Goal: Find specific page/section: Find specific page/section

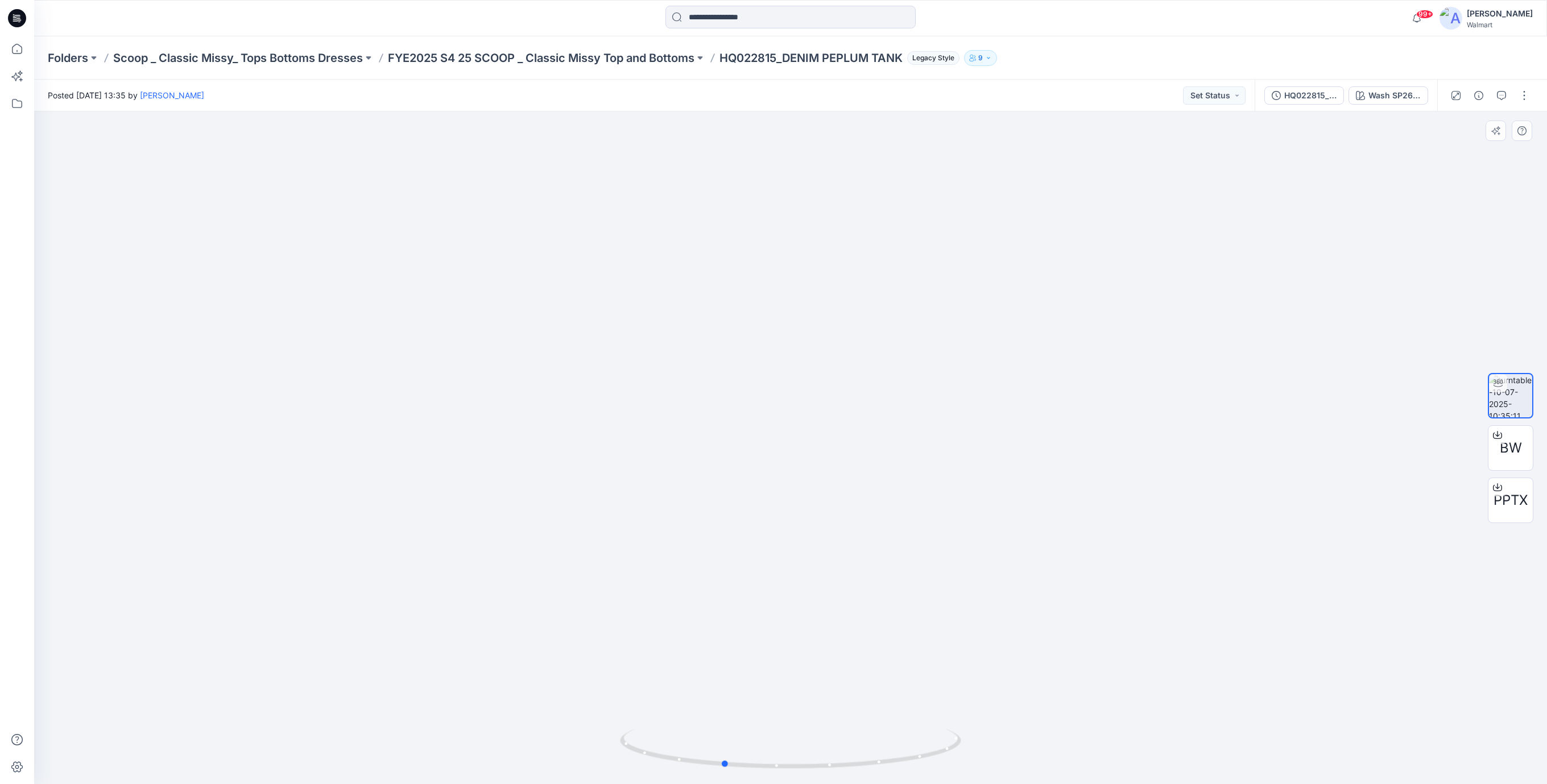
click at [783, 765] on icon at bounding box center [791, 751] width 344 height 43
drag, startPoint x: 862, startPoint y: 765, endPoint x: 1003, endPoint y: 754, distance: 141.4
click at [1003, 754] on div at bounding box center [791, 448] width 1513 height 673
drag, startPoint x: 847, startPoint y: 757, endPoint x: 801, endPoint y: 577, distance: 185.8
click at [608, 705] on div at bounding box center [791, 448] width 1513 height 673
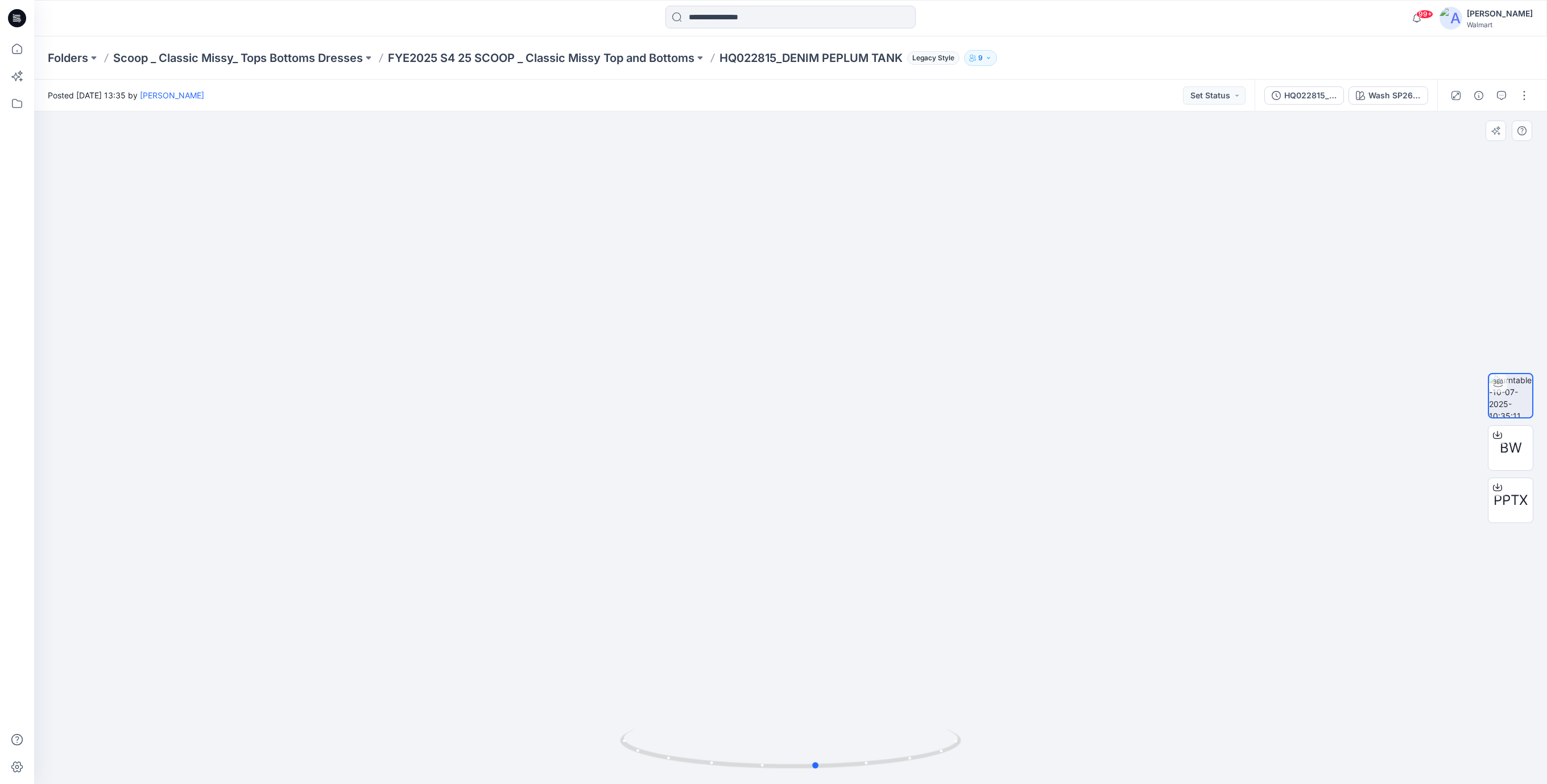
drag, startPoint x: 834, startPoint y: 765, endPoint x: 1000, endPoint y: 751, distance: 166.6
click at [1000, 751] on div at bounding box center [791, 448] width 1513 height 673
drag, startPoint x: 900, startPoint y: 758, endPoint x: 813, endPoint y: 763, distance: 87.1
click at [813, 763] on icon at bounding box center [791, 751] width 344 height 43
click at [19, 23] on icon at bounding box center [17, 17] width 18 height 18
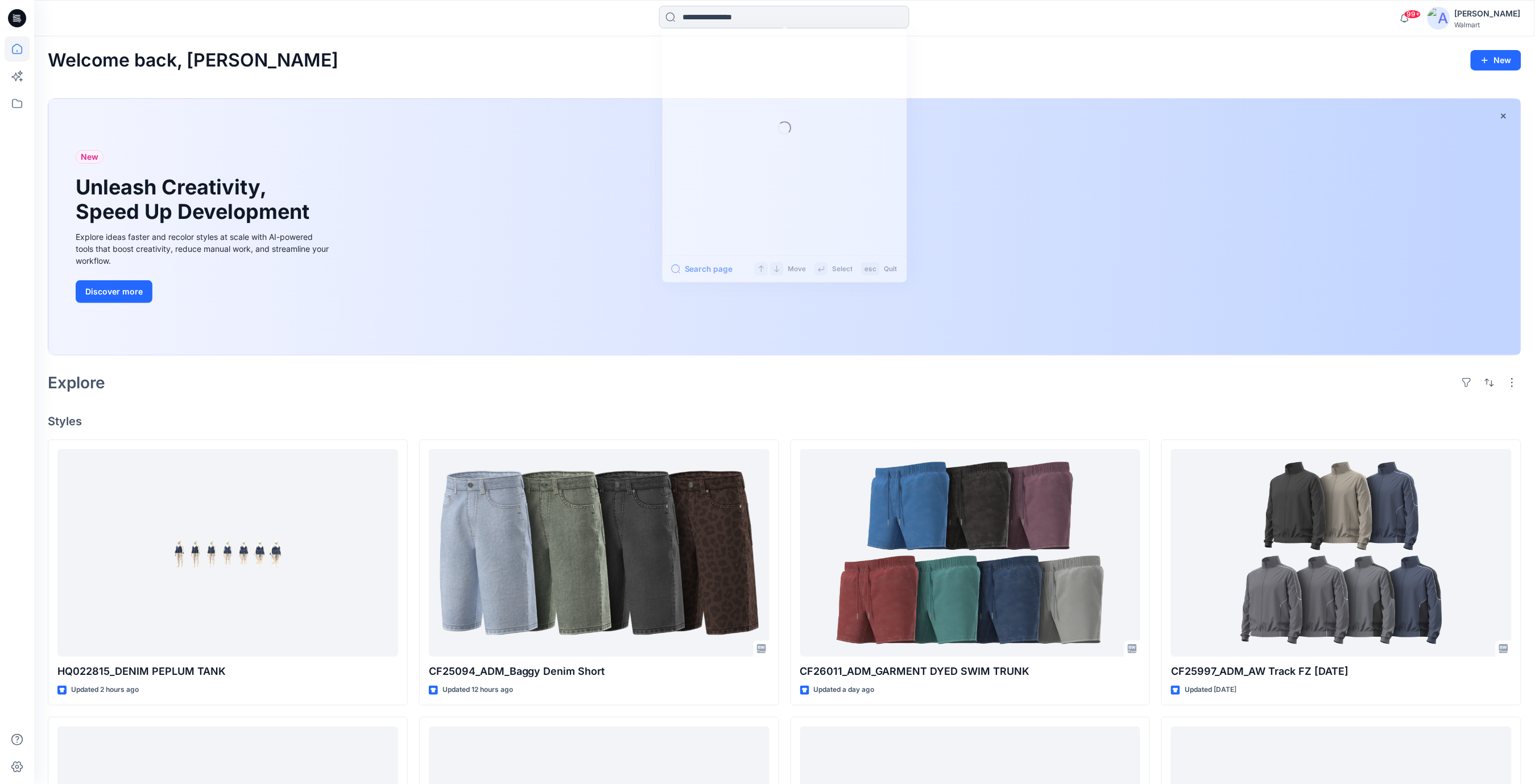
click at [757, 20] on input at bounding box center [784, 17] width 251 height 23
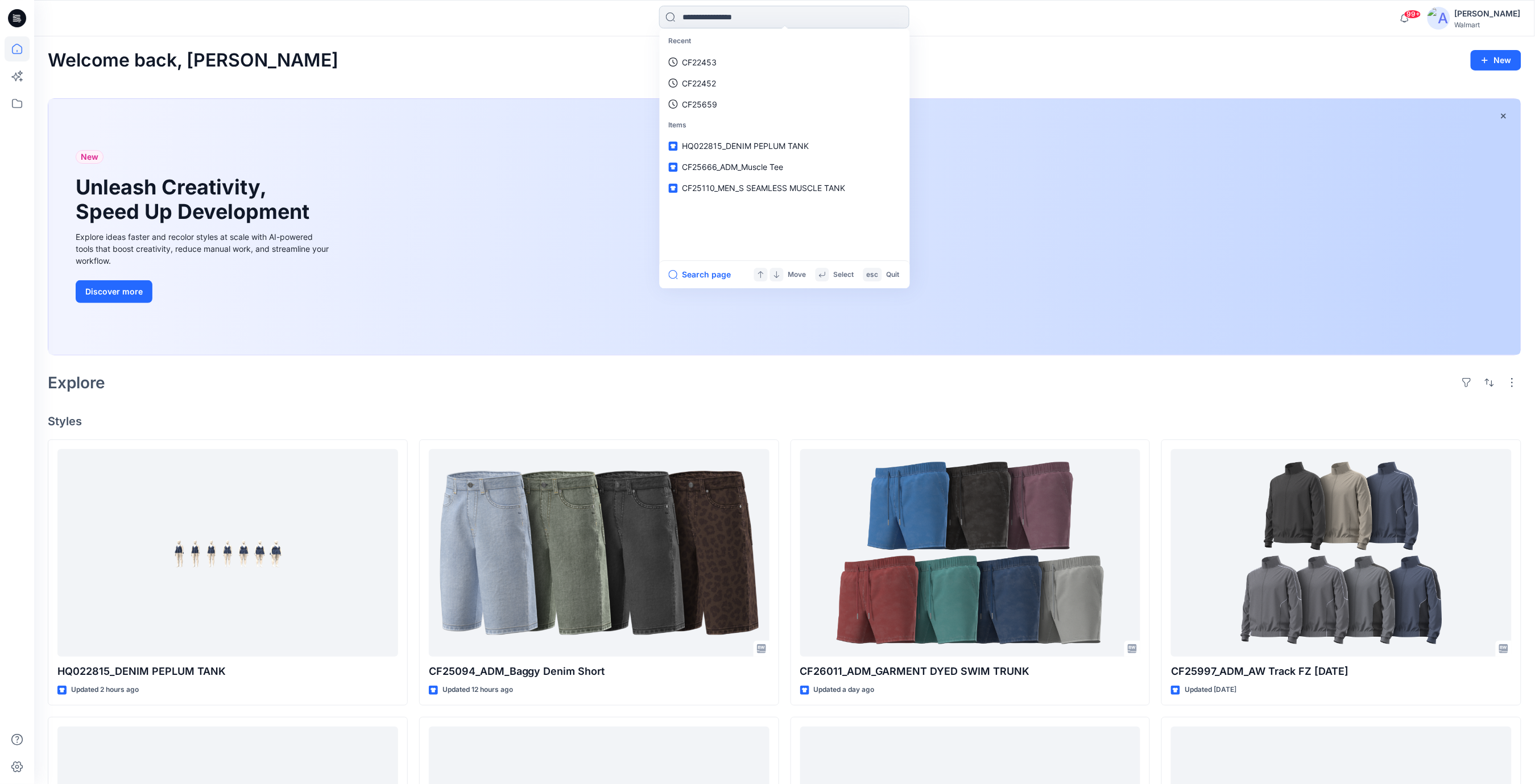
paste input "**********"
type input "**********"
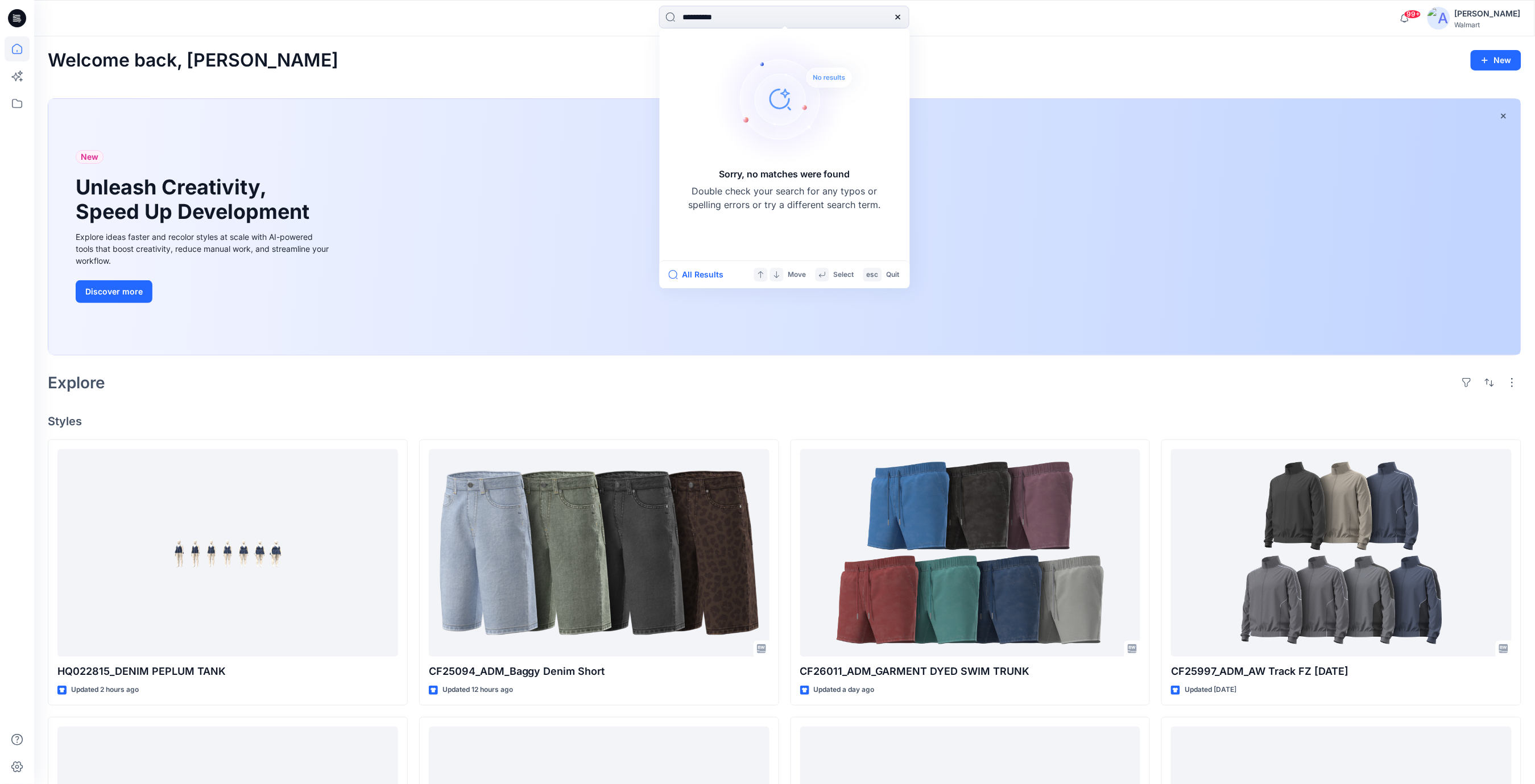
drag, startPoint x: 1026, startPoint y: 66, endPoint x: 1008, endPoint y: 74, distance: 19.7
click at [1022, 69] on div "Welcome back, [PERSON_NAME]" at bounding box center [784, 60] width 1473 height 21
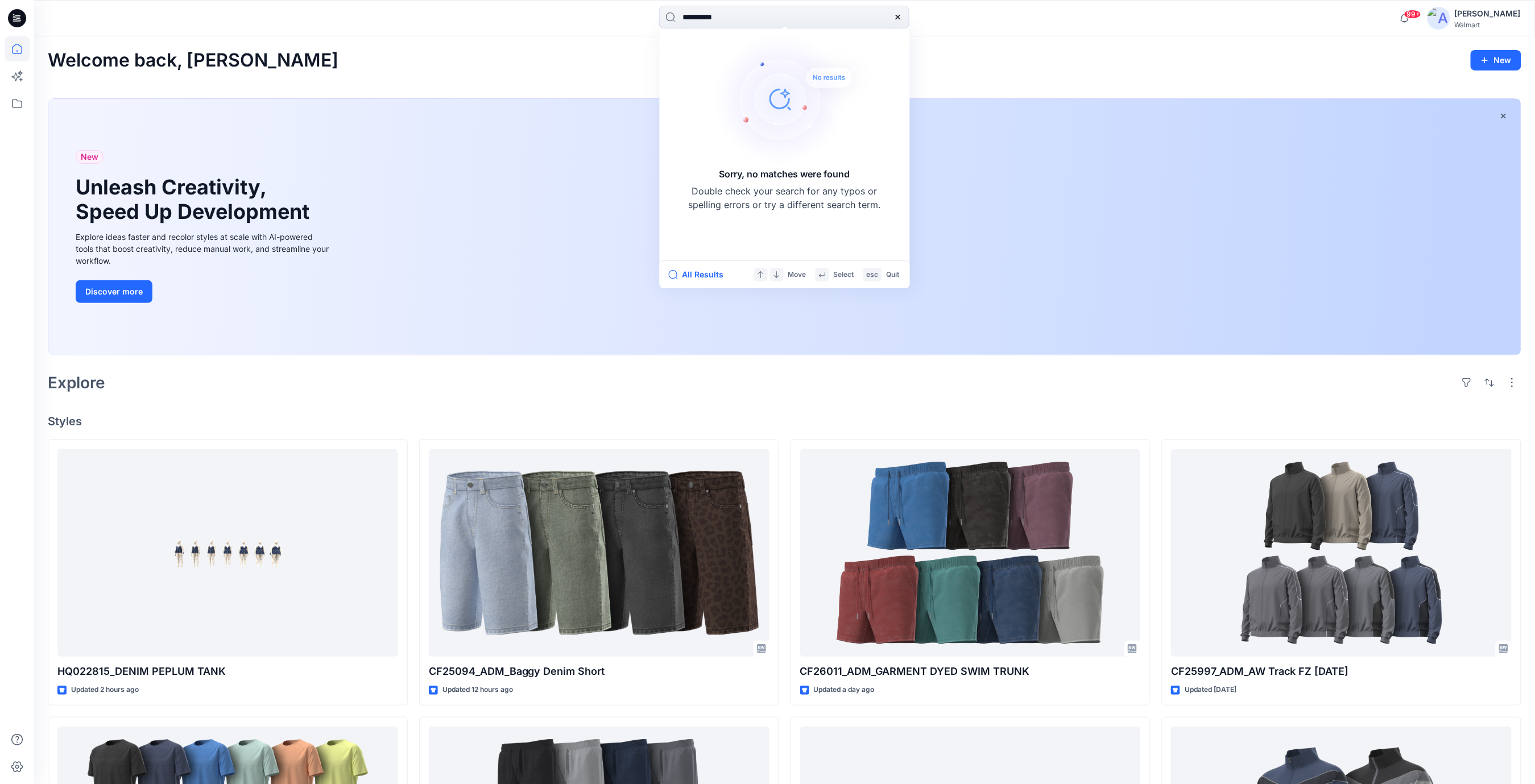
drag, startPoint x: 731, startPoint y: 19, endPoint x: 583, endPoint y: 162, distance: 205.8
click at [643, 19] on div "**********" at bounding box center [784, 17] width 750 height 25
click at [608, 65] on div "Welcome back, [PERSON_NAME]" at bounding box center [784, 60] width 1473 height 21
drag, startPoint x: 693, startPoint y: 19, endPoint x: 683, endPoint y: 21, distance: 10.2
click at [683, 20] on input "**********" at bounding box center [784, 17] width 251 height 23
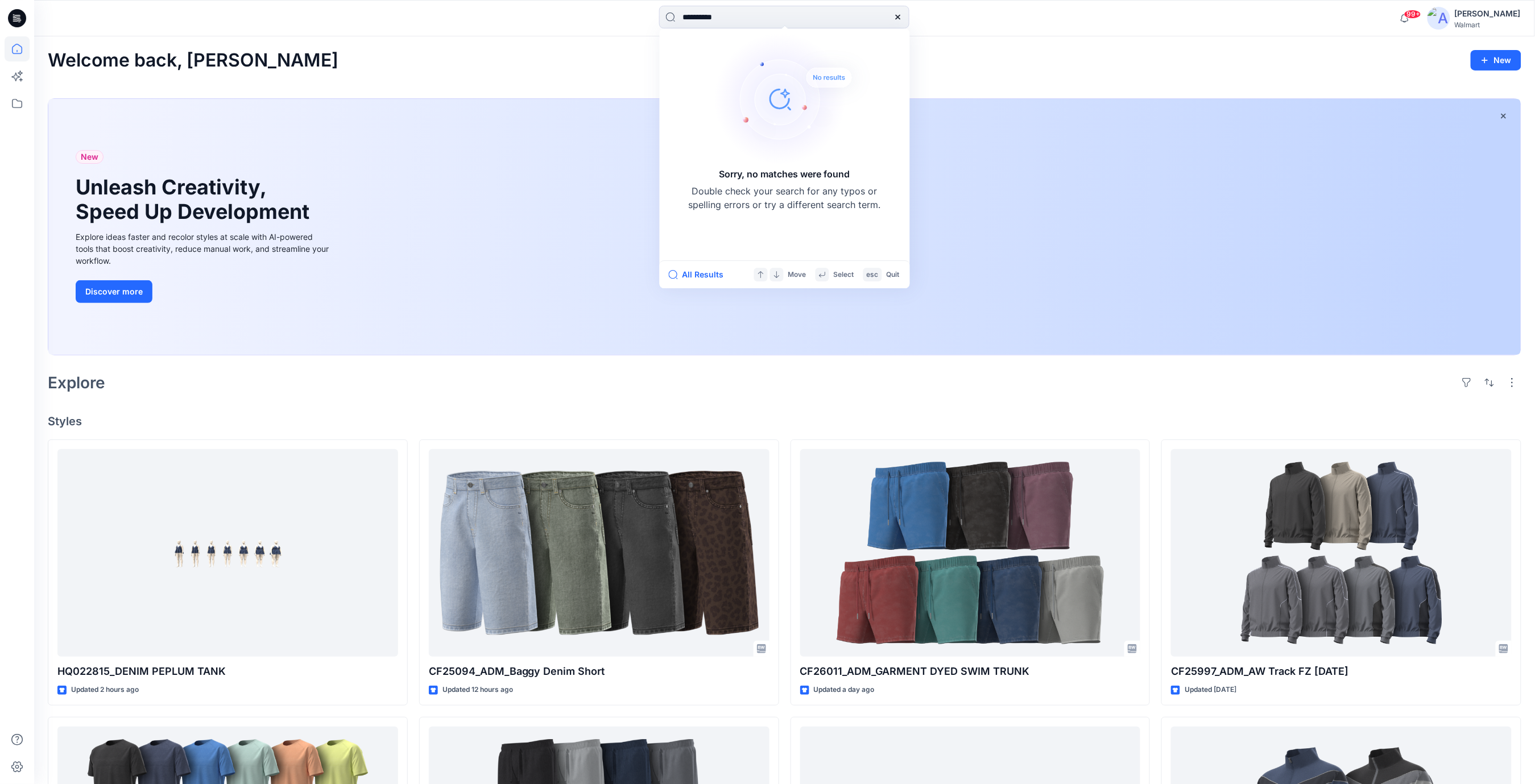
click at [262, 390] on div "Explore" at bounding box center [784, 382] width 1473 height 27
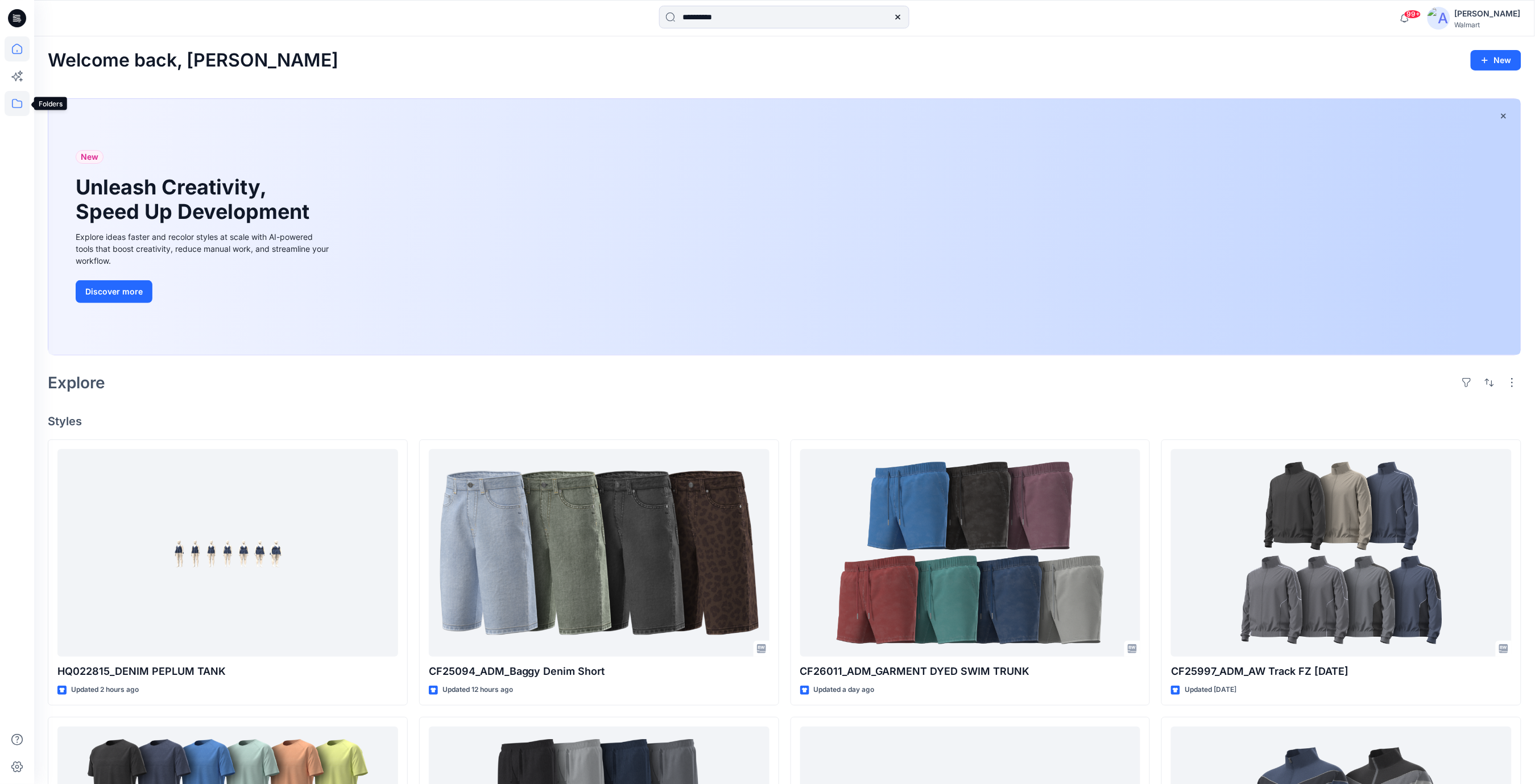
click at [14, 102] on icon at bounding box center [17, 103] width 25 height 25
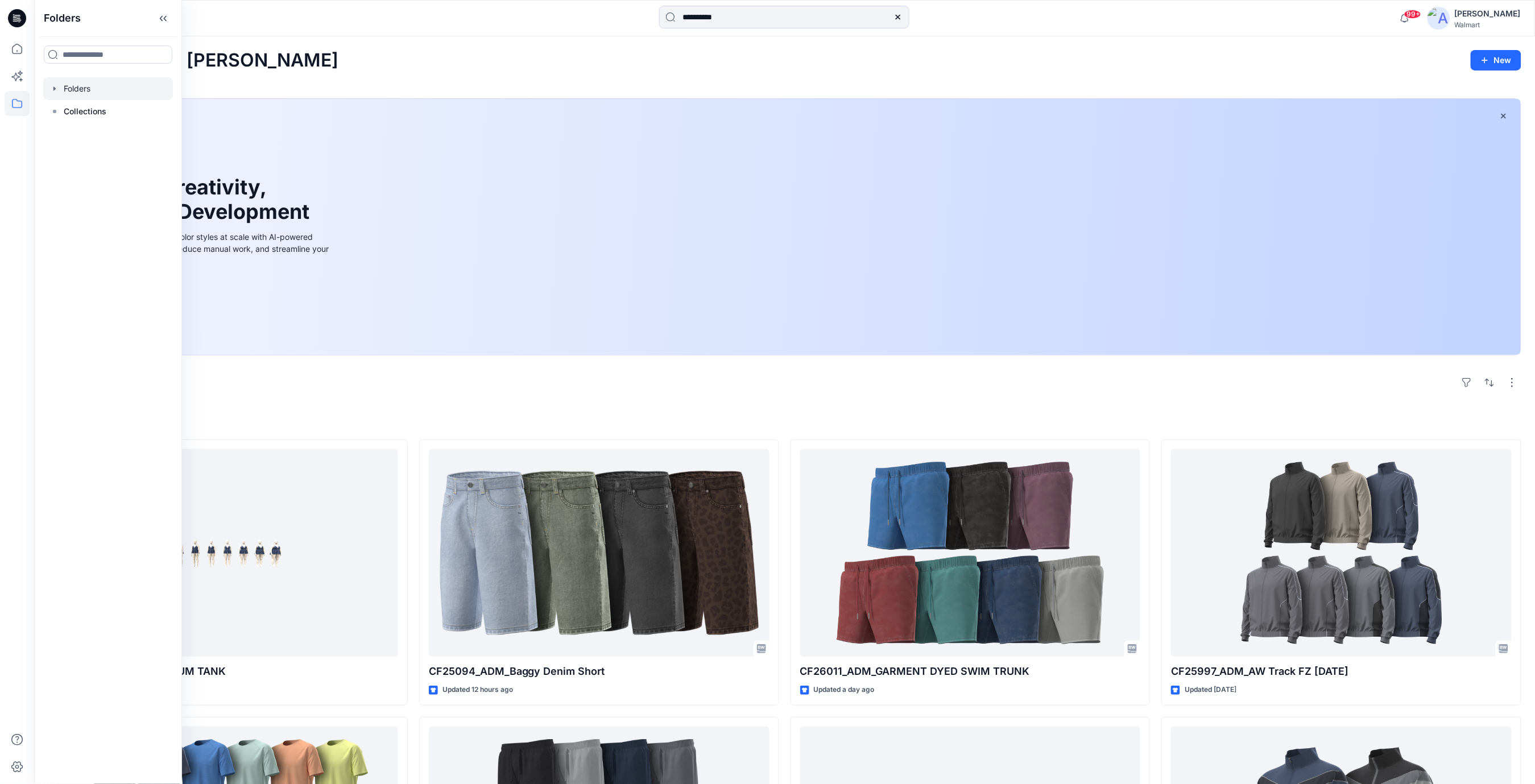
click at [76, 91] on div at bounding box center [107, 88] width 130 height 23
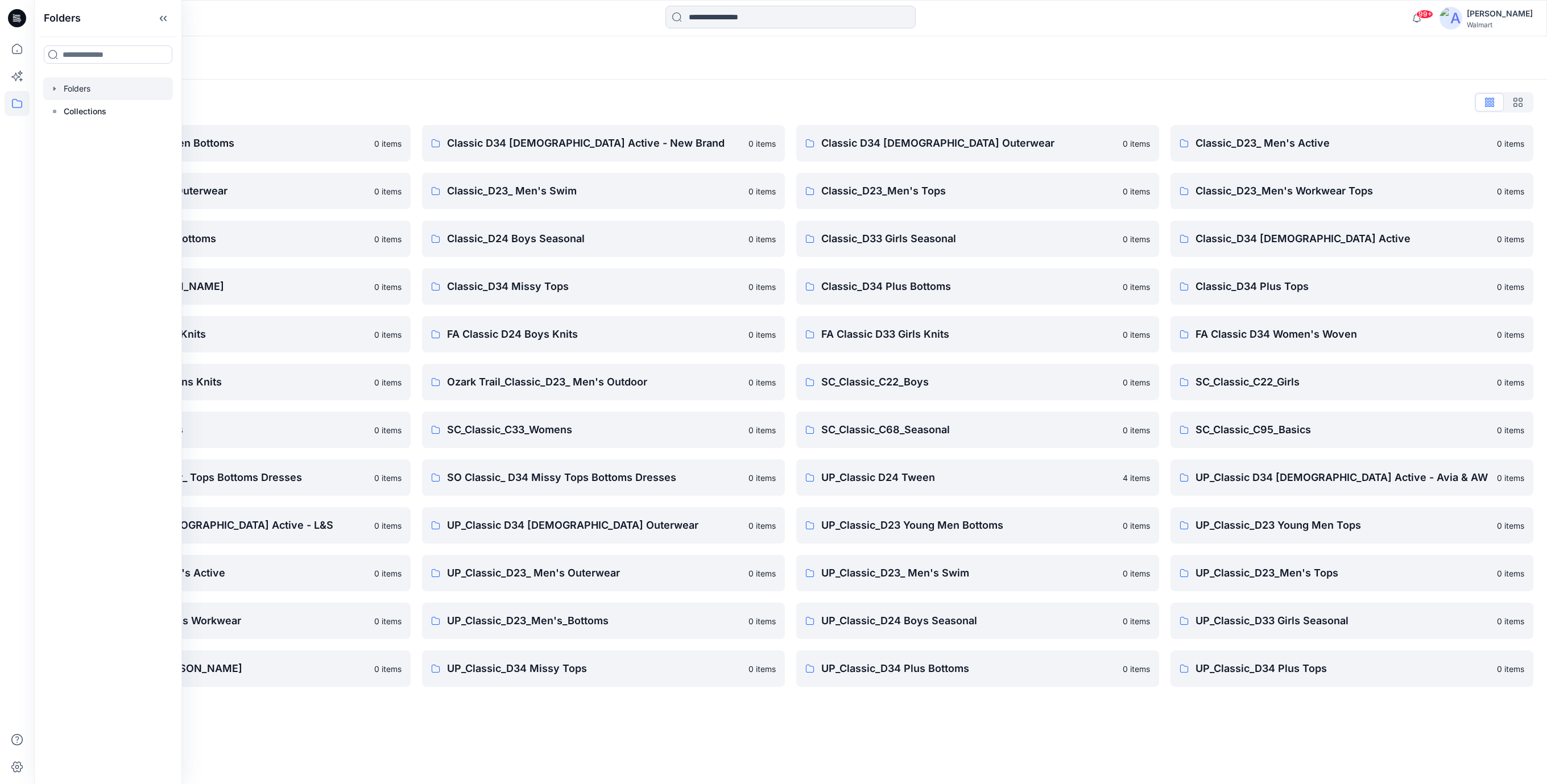
click at [624, 83] on div "Folders List Classic D23 Young Men Bottoms 0 items Classic_D23_ Men's Outerwear…" at bounding box center [791, 390] width 1513 height 621
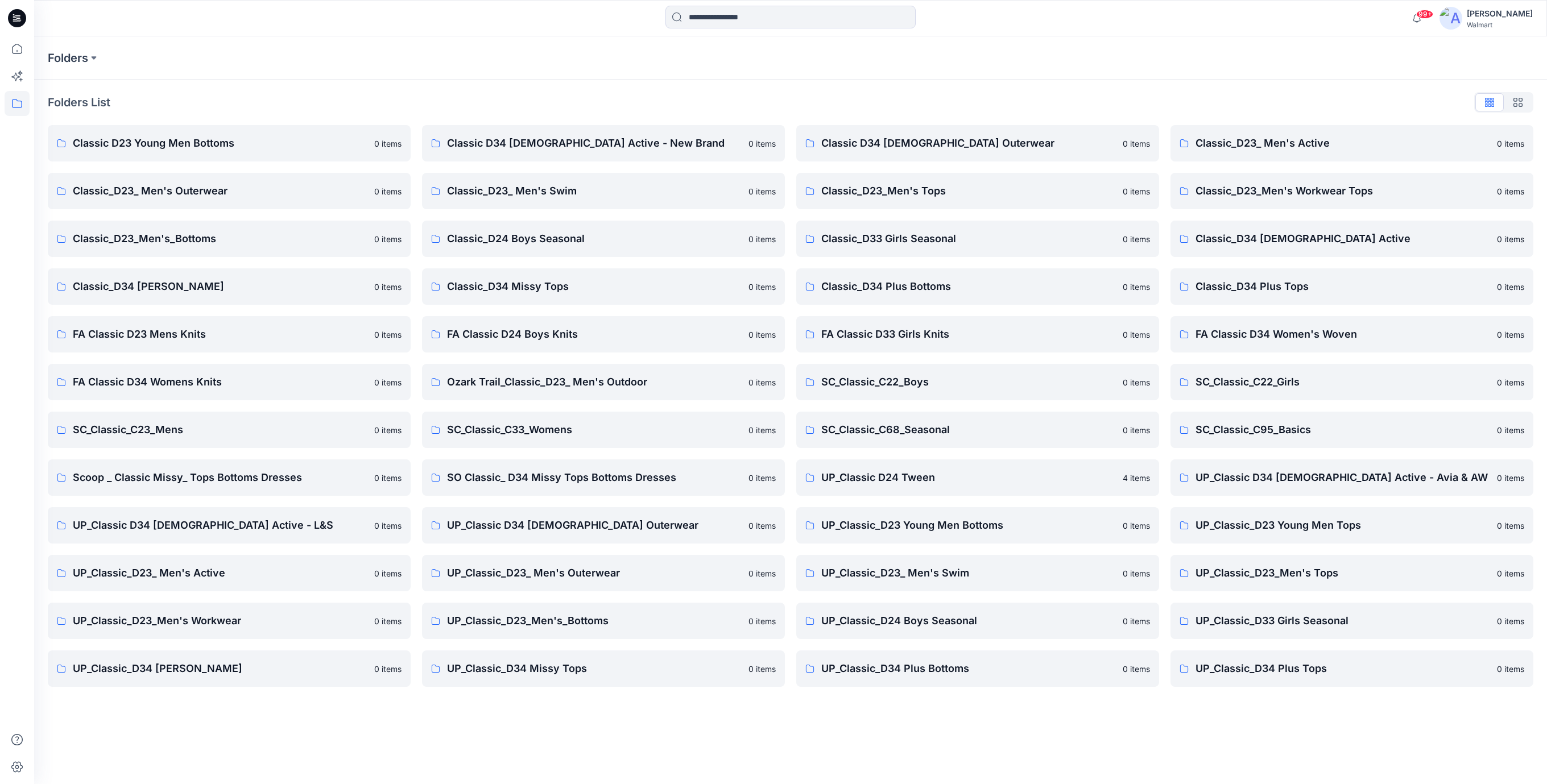
click at [13, 17] on icon at bounding box center [14, 17] width 3 height 1
